Goal: Task Accomplishment & Management: Manage account settings

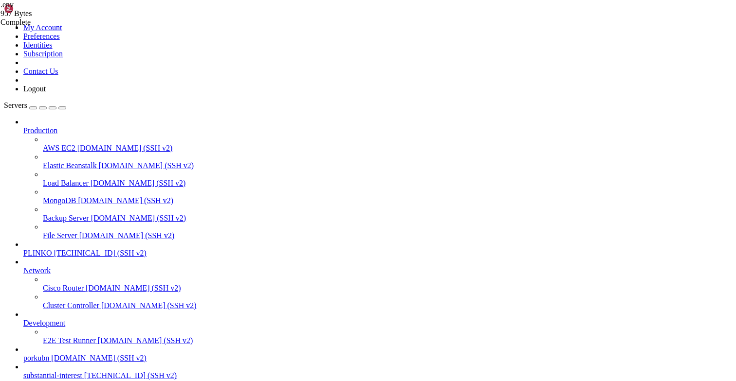
scroll to position [7, 0]
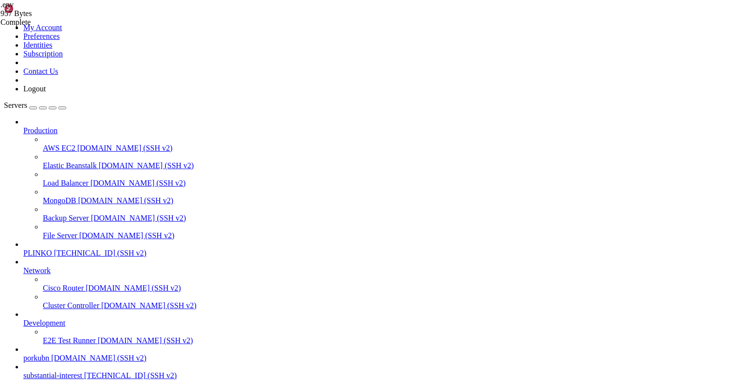
scroll to position [0, 13]
type textarea "KEITARO_ALLOWED_CAMPAIGN_GROUPS="Traffic Pump""
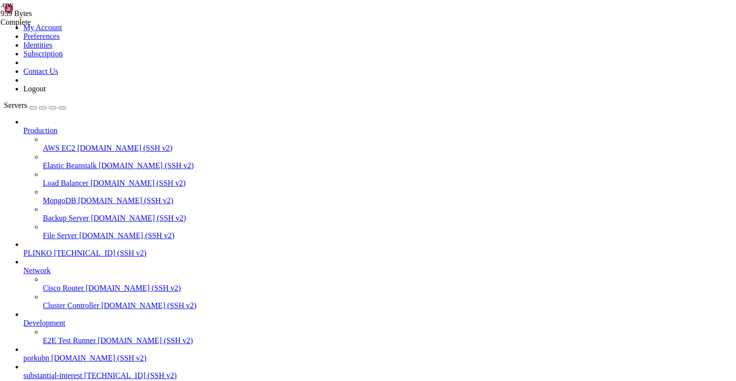
scroll to position [0, 0]
